Goal: Use online tool/utility: Use online tool/utility

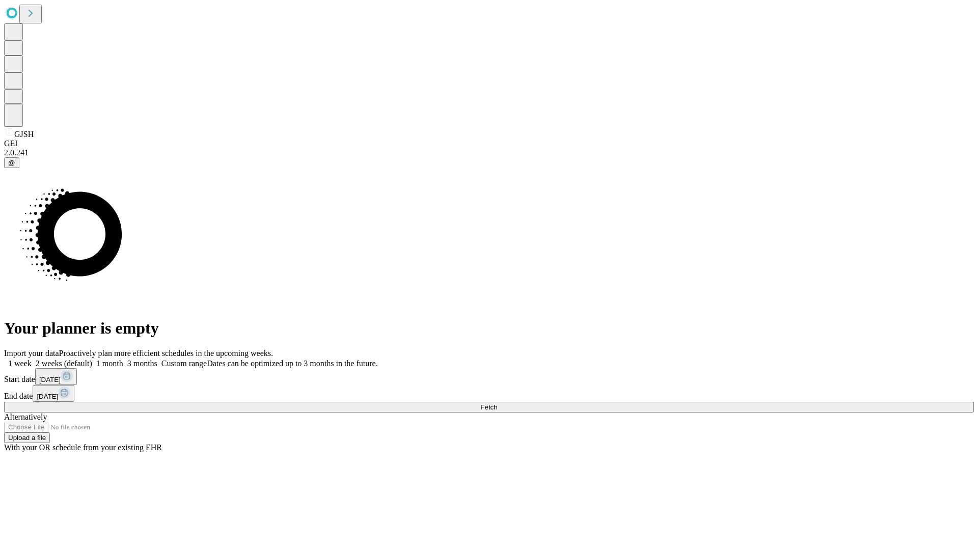
click at [497, 404] on span "Fetch" at bounding box center [489, 408] width 17 height 8
